Goal: Entertainment & Leisure: Consume media (video, audio)

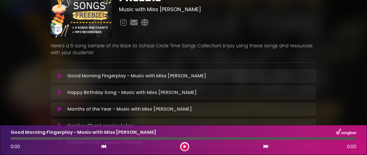
scroll to position [44, 0]
click at [61, 73] on icon at bounding box center [60, 76] width 4 height 6
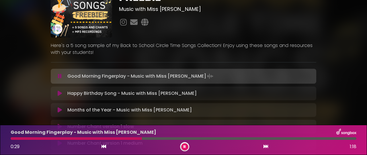
click at [60, 75] on icon at bounding box center [60, 76] width 4 height 6
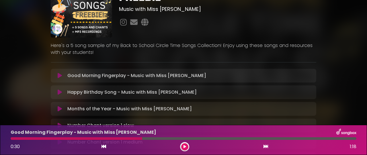
click at [140, 137] on div at bounding box center [76, 138] width 131 height 3
click at [104, 145] on icon at bounding box center [103, 146] width 5 height 5
click at [104, 144] on button at bounding box center [103, 146] width 5 height 7
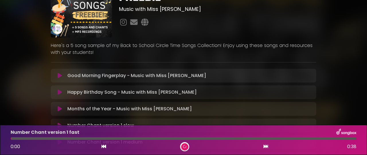
click at [101, 146] on button at bounding box center [103, 146] width 5 height 7
click at [101, 146] on icon at bounding box center [103, 146] width 5 height 5
click at [95, 72] on p "Good Morning Fingerplay - Music with Miss [PERSON_NAME] Loading Track..." at bounding box center [136, 75] width 139 height 7
click at [59, 73] on icon at bounding box center [60, 76] width 4 height 6
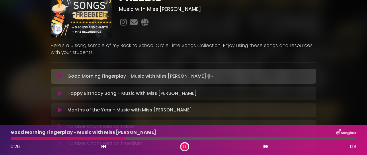
click at [62, 77] on button at bounding box center [59, 76] width 11 height 6
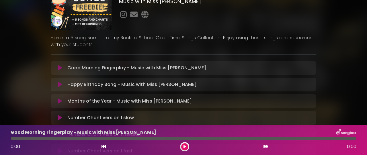
scroll to position [63, 0]
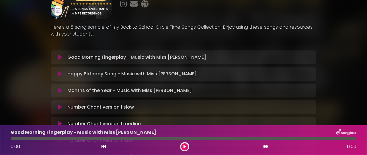
click at [77, 90] on p "Months of the Year - Music with Miss [PERSON_NAME] Track..." at bounding box center [129, 90] width 124 height 7
click at [60, 90] on icon at bounding box center [60, 91] width 4 height 6
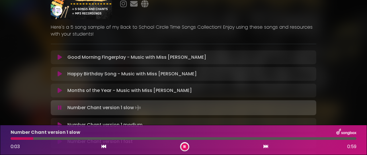
click at [184, 139] on div at bounding box center [183, 138] width 345 height 3
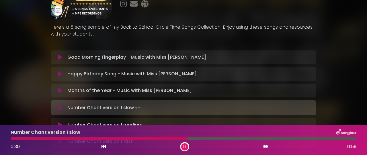
click at [184, 146] on icon at bounding box center [184, 146] width 2 height 3
